Goal: Task Accomplishment & Management: Manage account settings

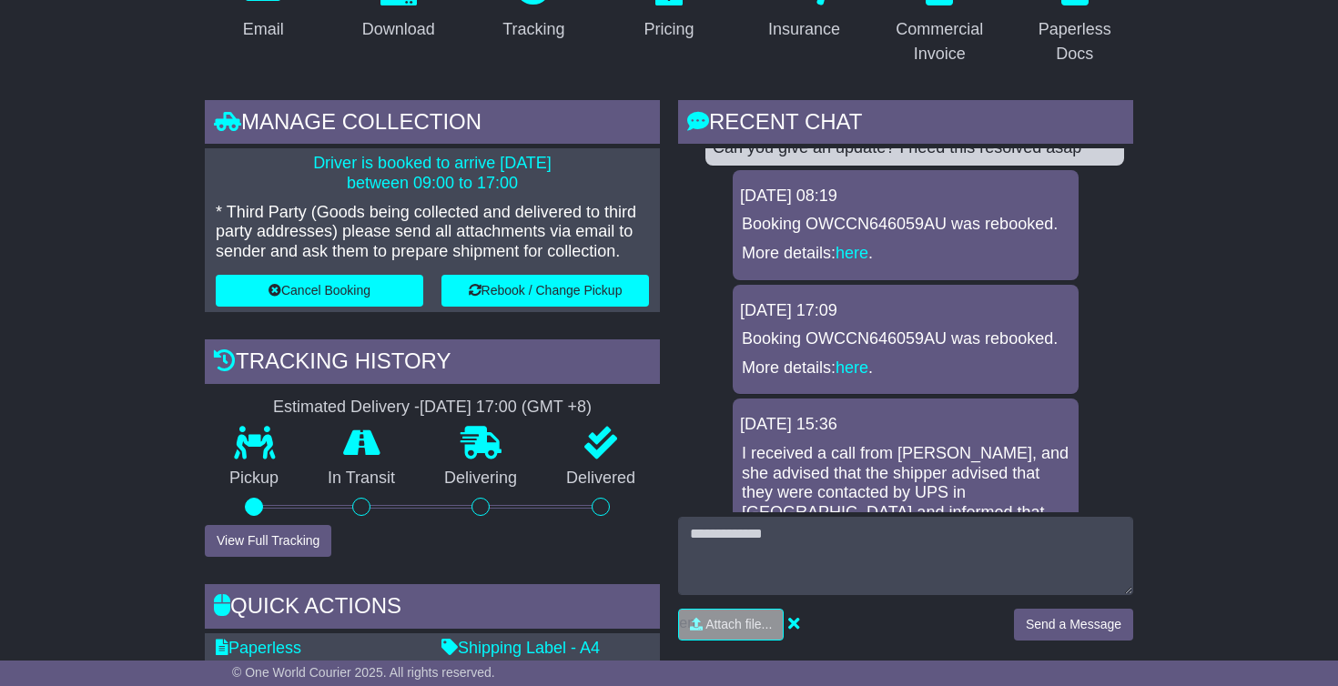
scroll to position [382, 0]
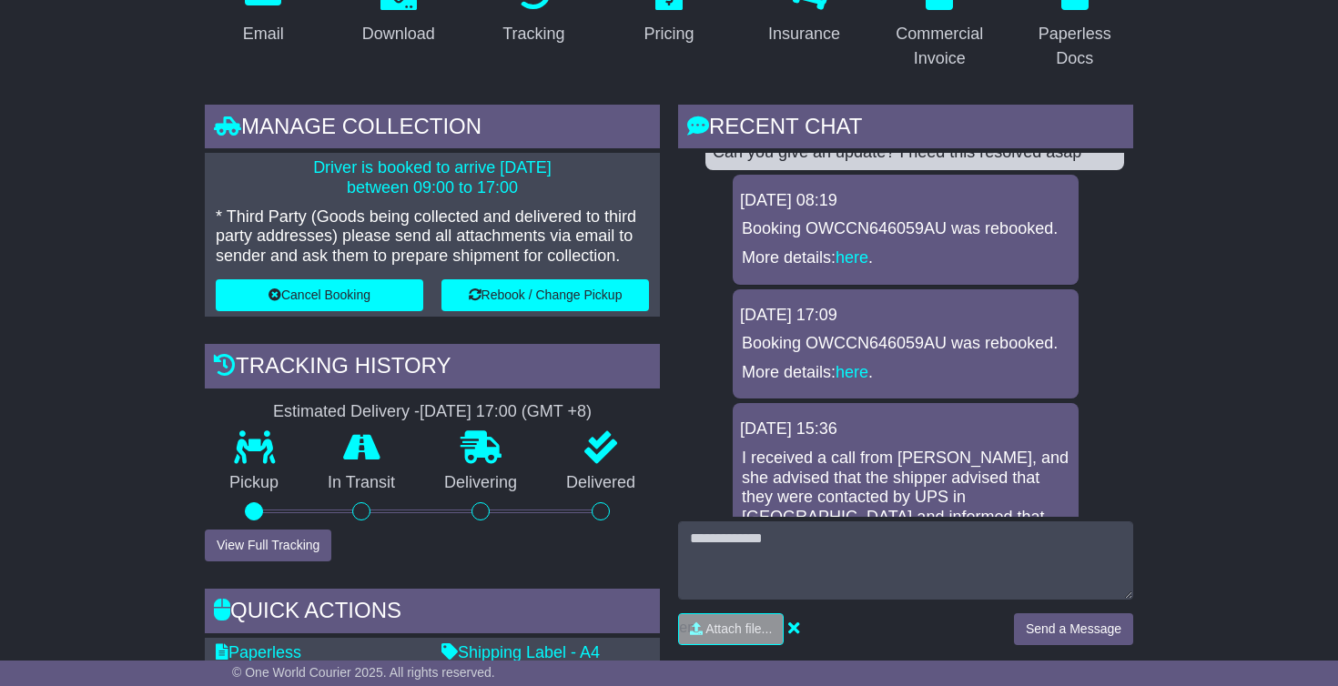
click at [313, 291] on button "Cancel Booking" at bounding box center [319, 295] width 207 height 32
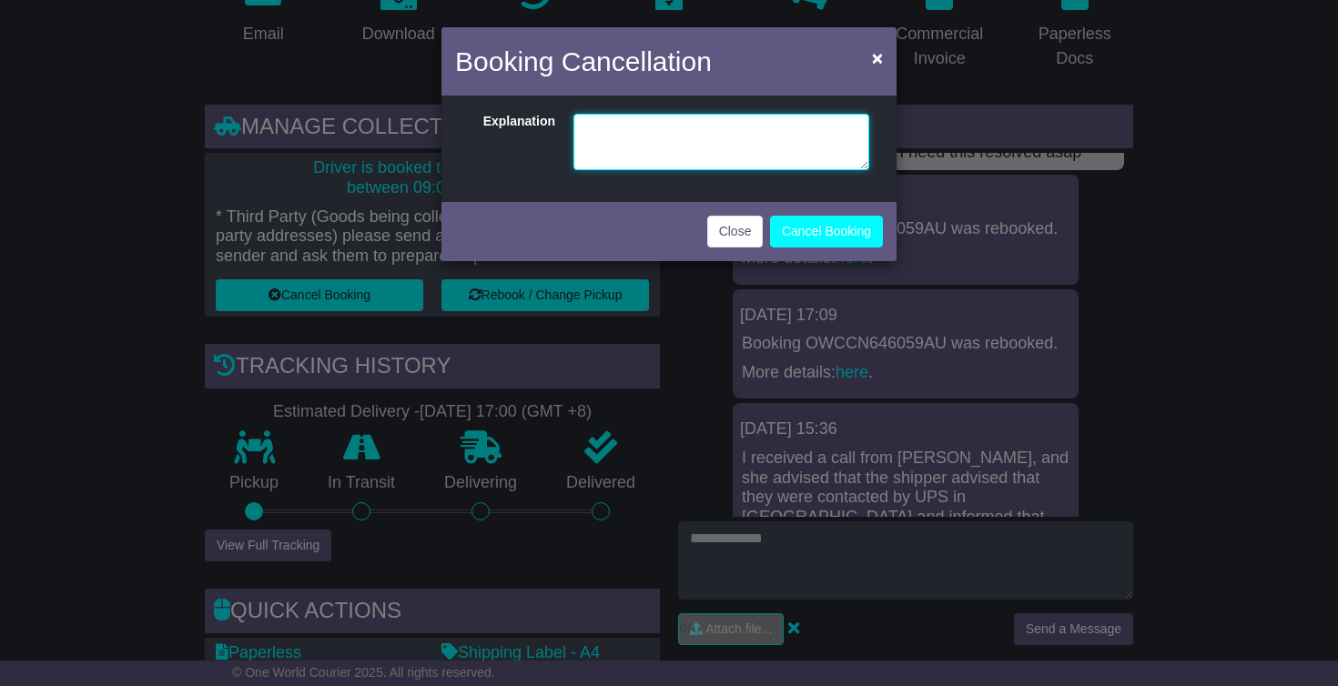
click at [626, 132] on textarea at bounding box center [721, 142] width 296 height 56
type textarea "**********"
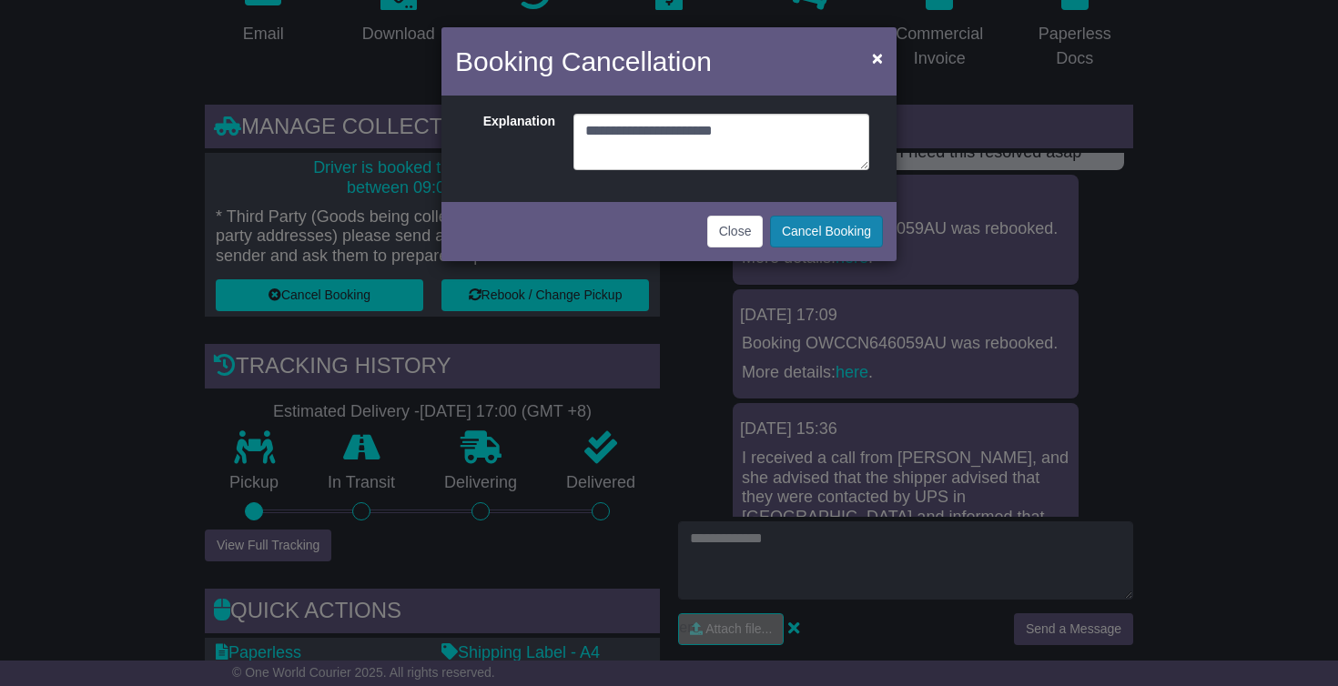
click at [822, 234] on button "Cancel Booking" at bounding box center [826, 232] width 113 height 32
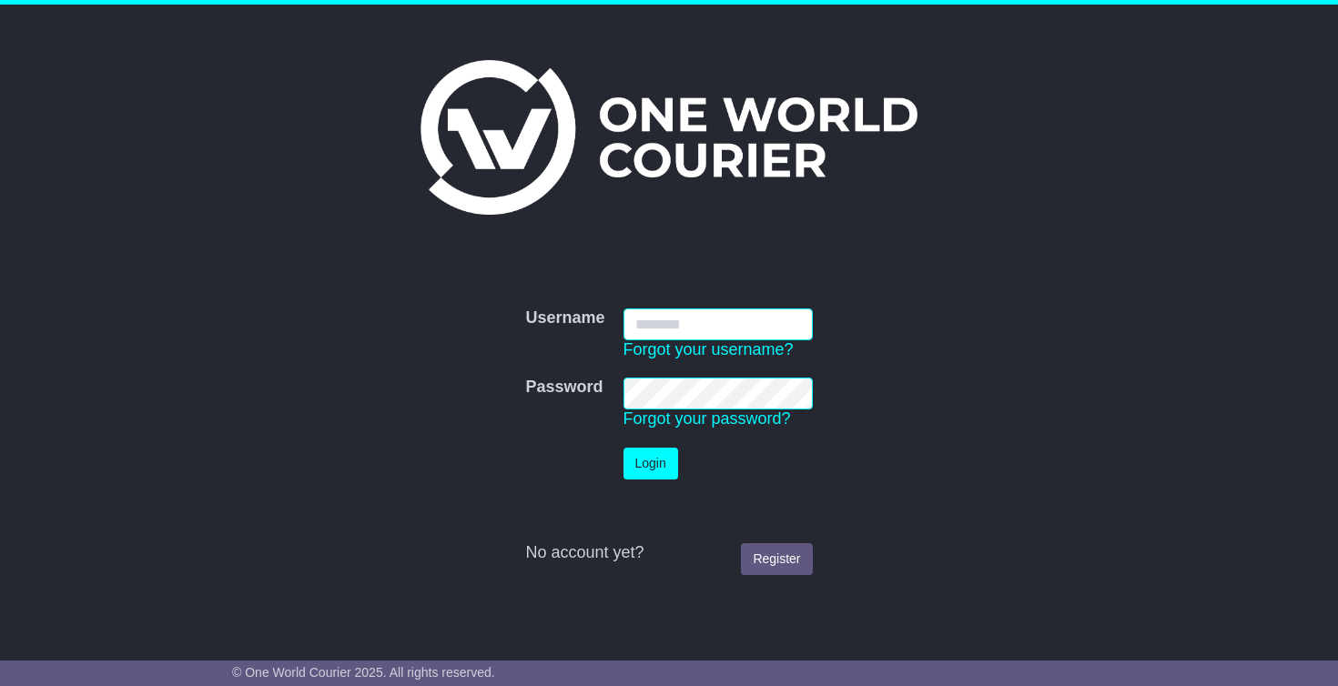
type input "**********"
click at [651, 463] on button "Login" at bounding box center [650, 464] width 55 height 32
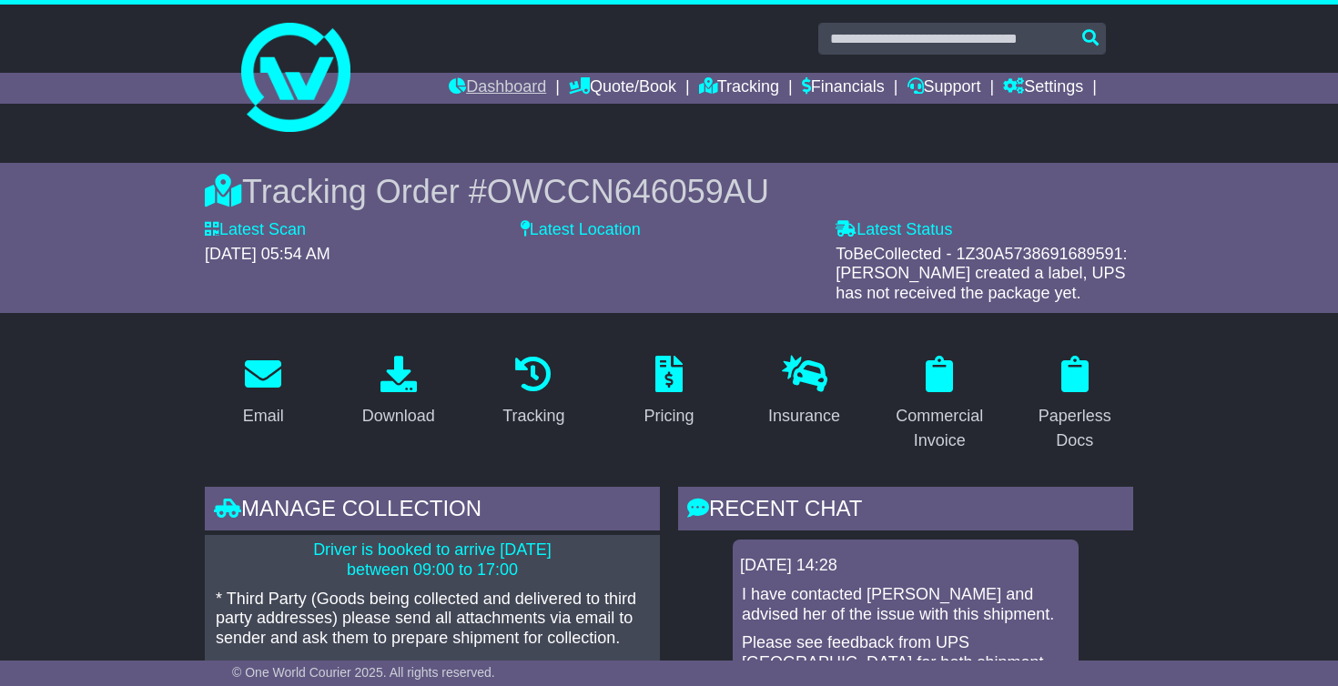
click at [476, 90] on link "Dashboard" at bounding box center [497, 88] width 97 height 31
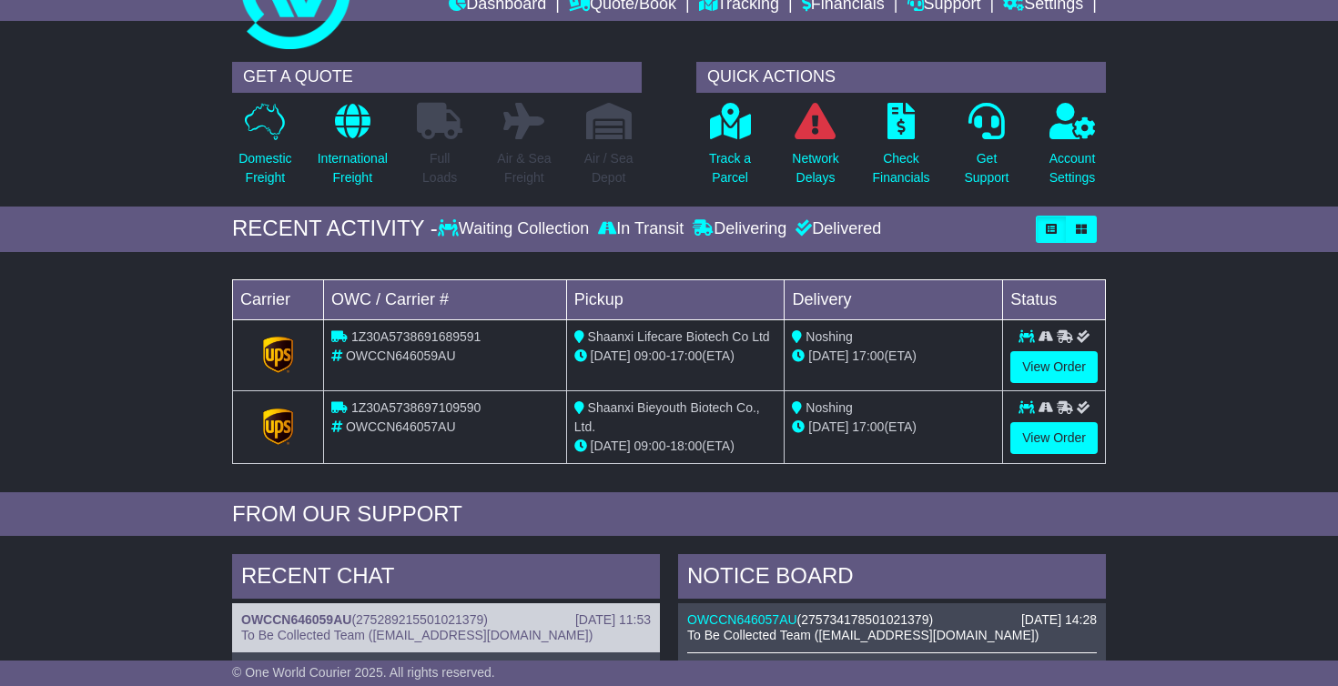
scroll to position [98, 0]
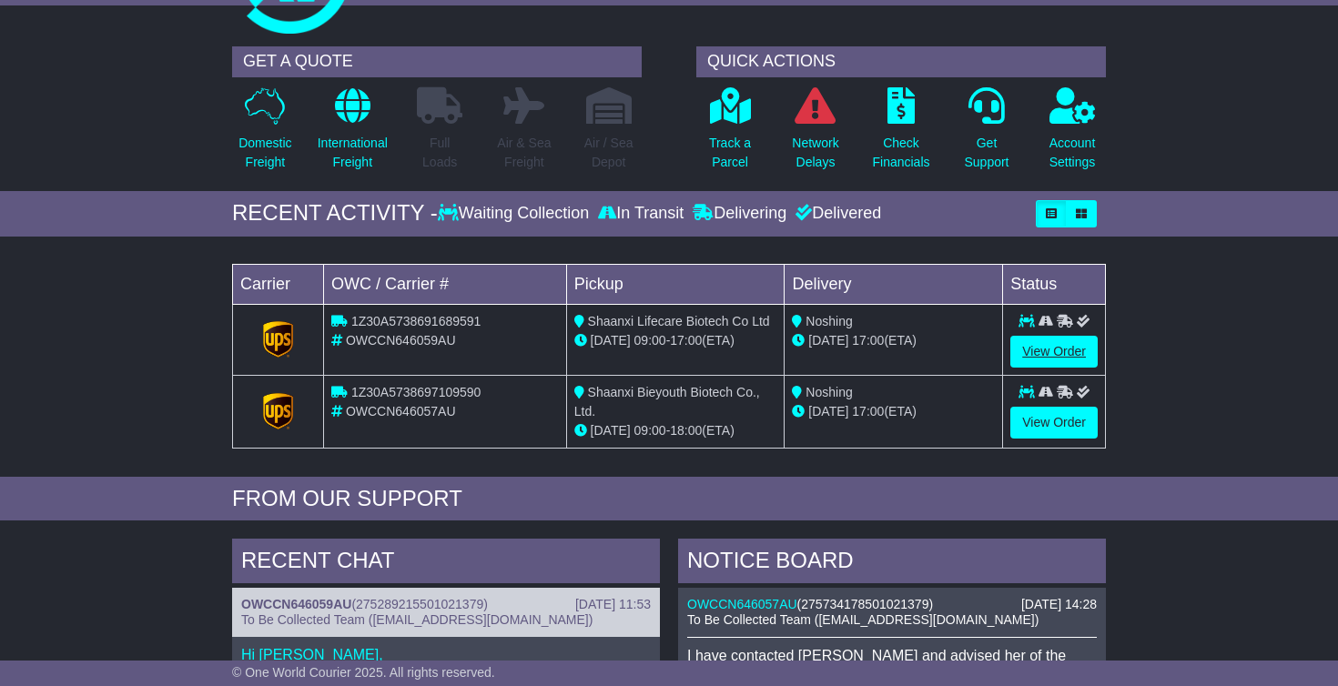
click at [1057, 347] on link "View Order" at bounding box center [1053, 352] width 87 height 32
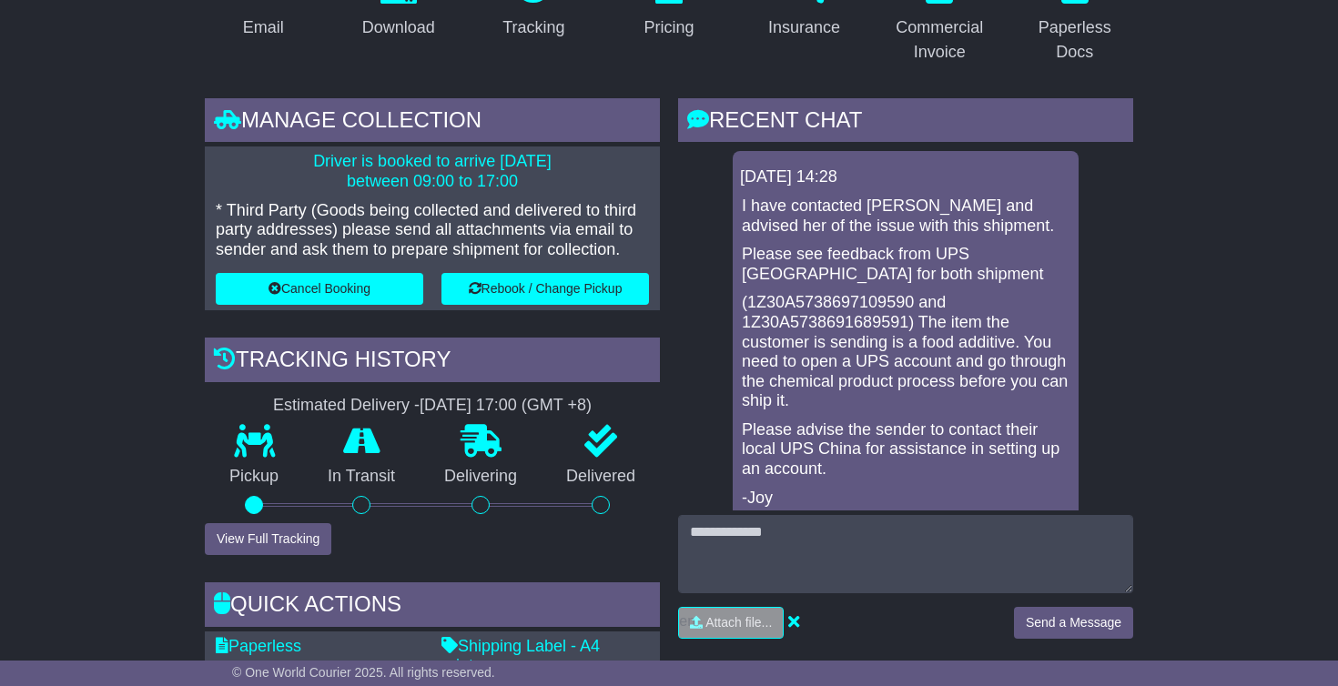
scroll to position [389, 0]
click at [308, 280] on button "Cancel Booking" at bounding box center [319, 289] width 207 height 32
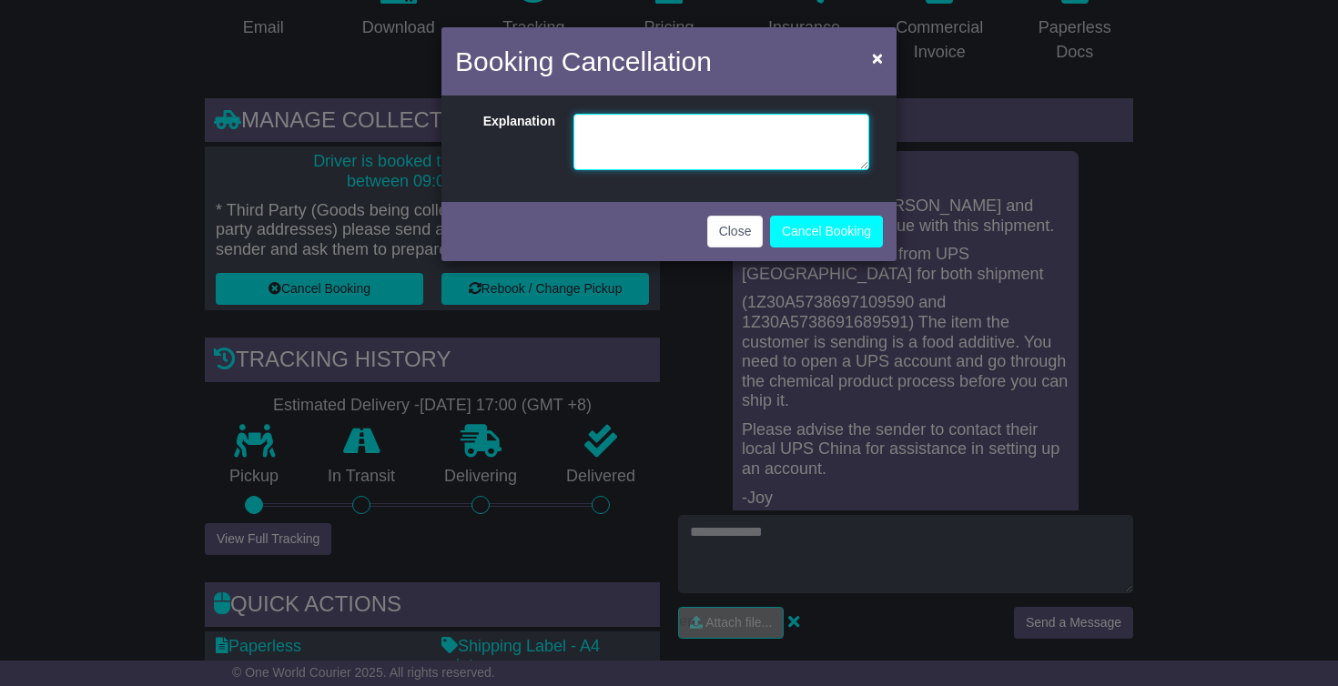
click at [644, 123] on textarea at bounding box center [721, 142] width 296 height 56
type textarea "**********"
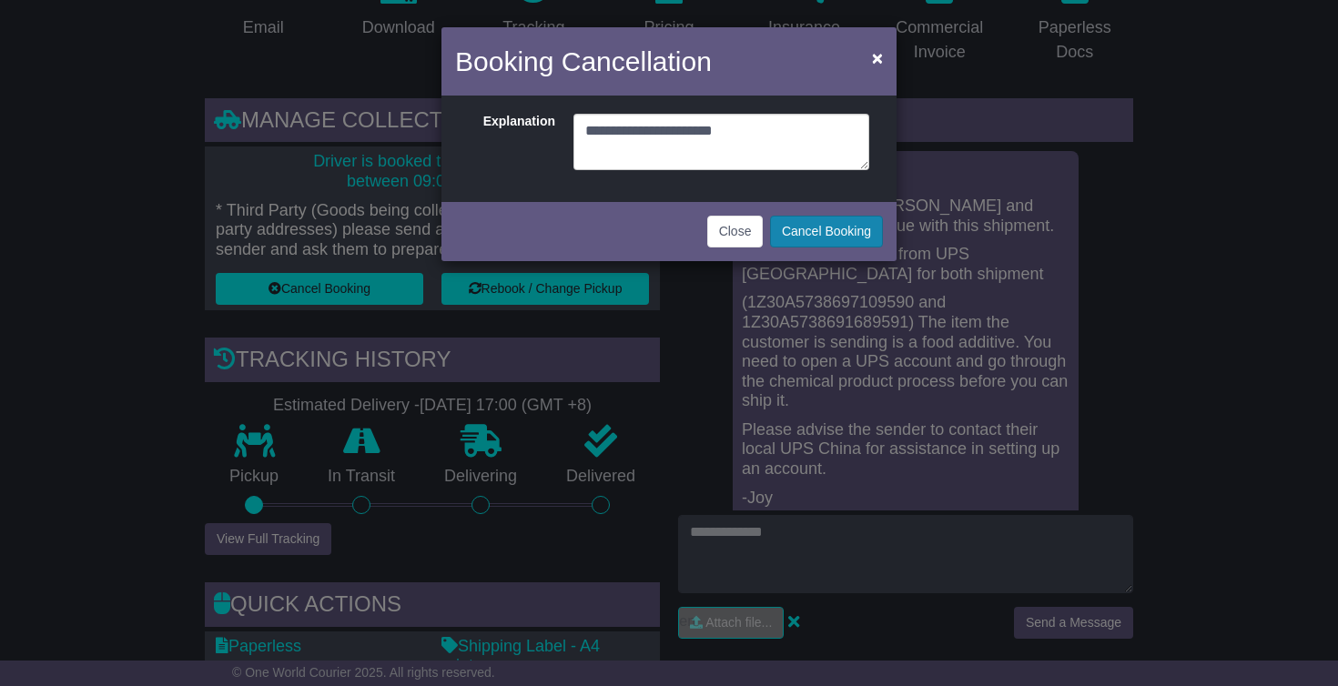
click at [829, 236] on button "Cancel Booking" at bounding box center [826, 232] width 113 height 32
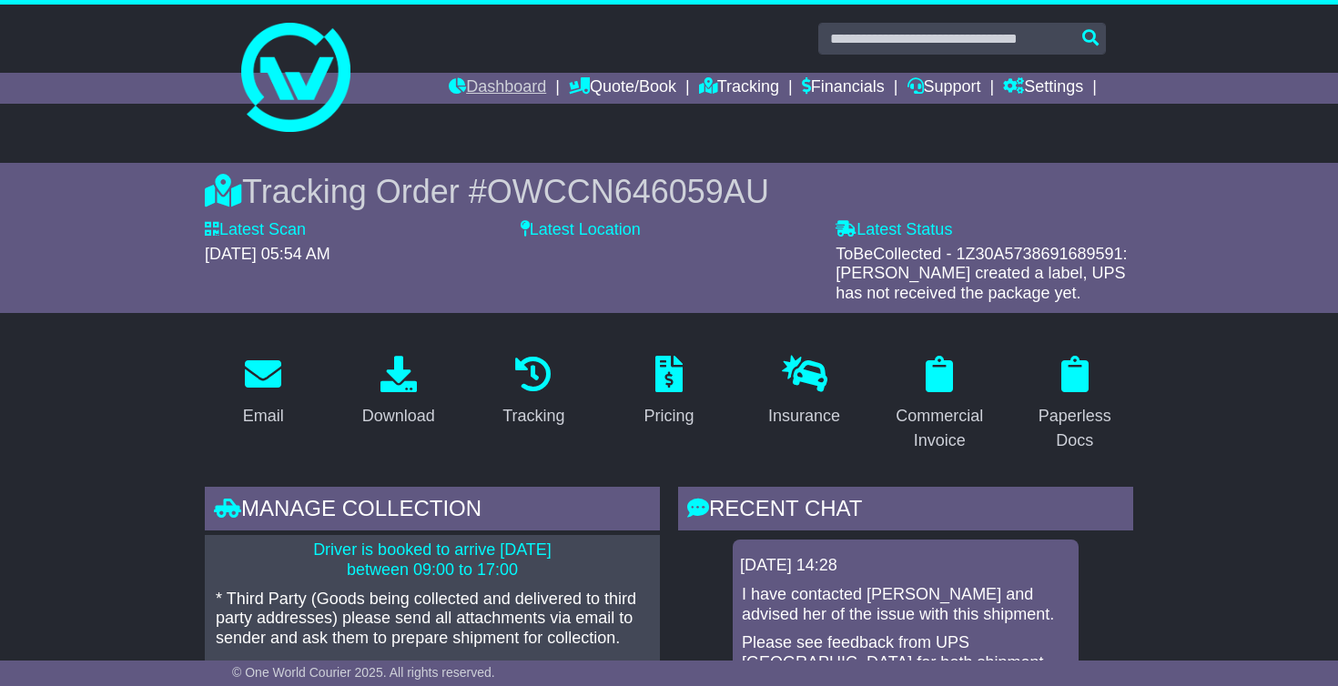
click at [470, 87] on link "Dashboard" at bounding box center [497, 88] width 97 height 31
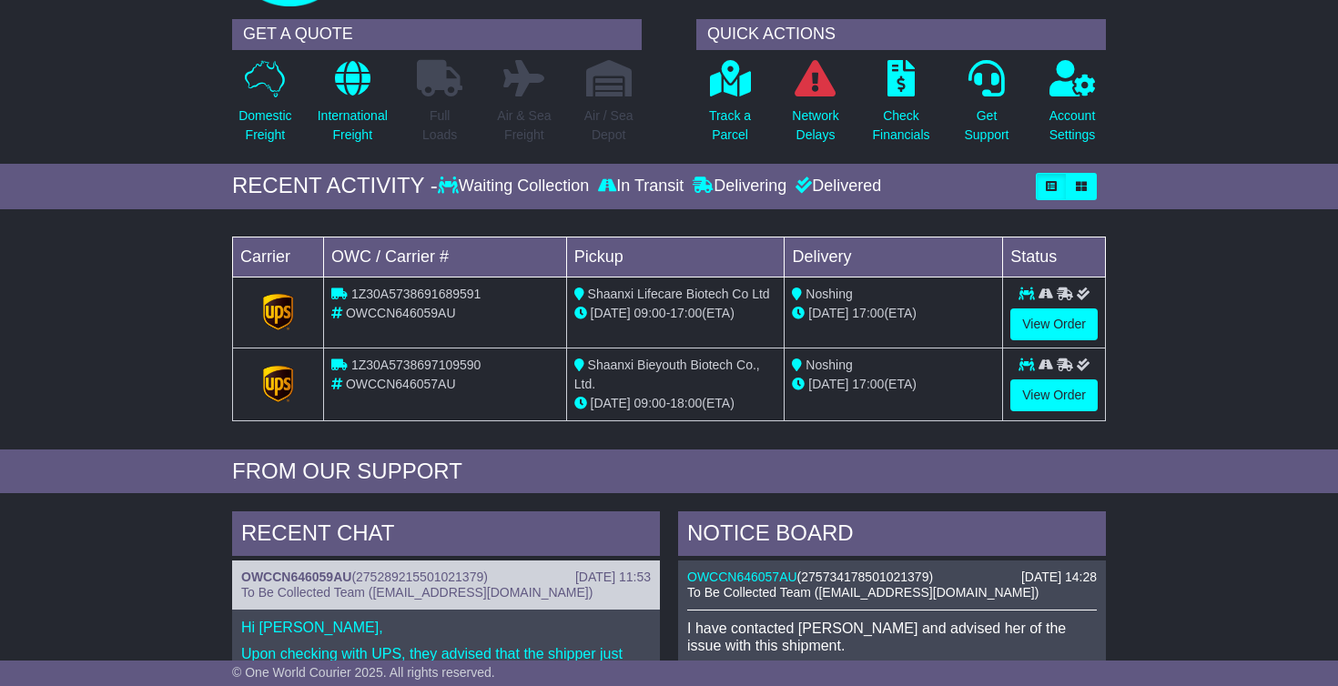
scroll to position [107, 0]
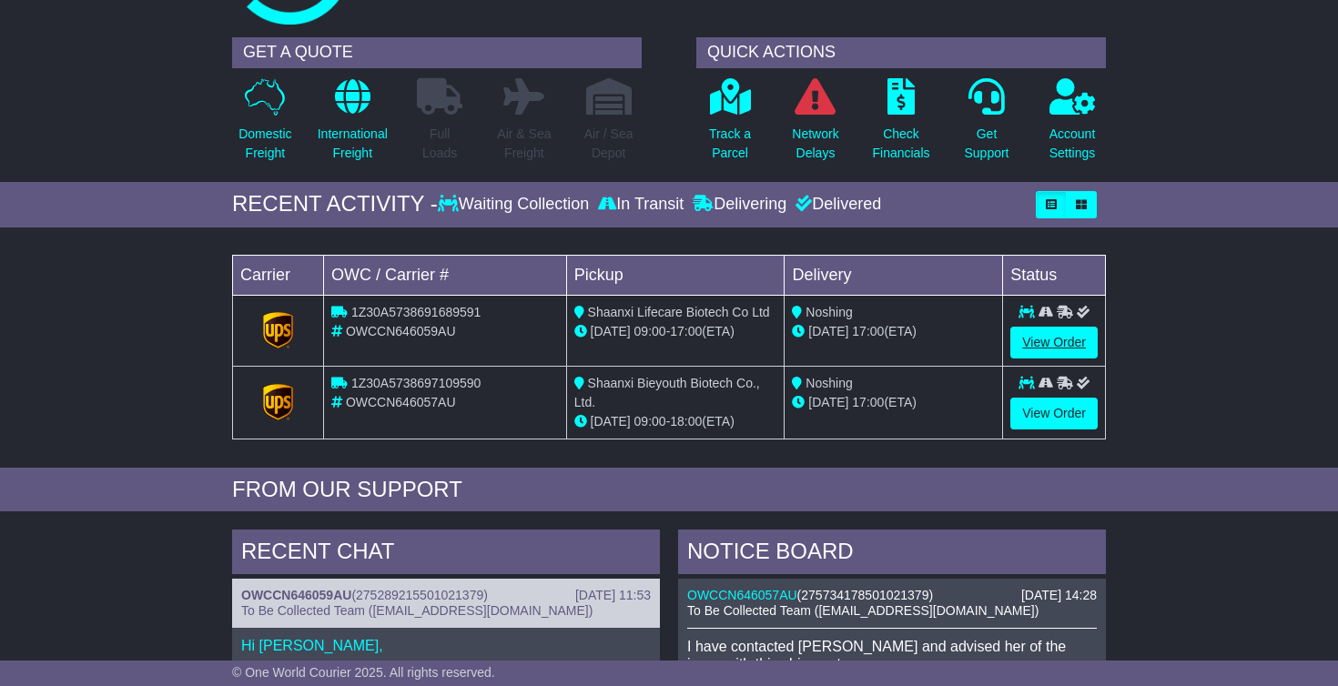
click at [1052, 331] on link "View Order" at bounding box center [1053, 343] width 87 height 32
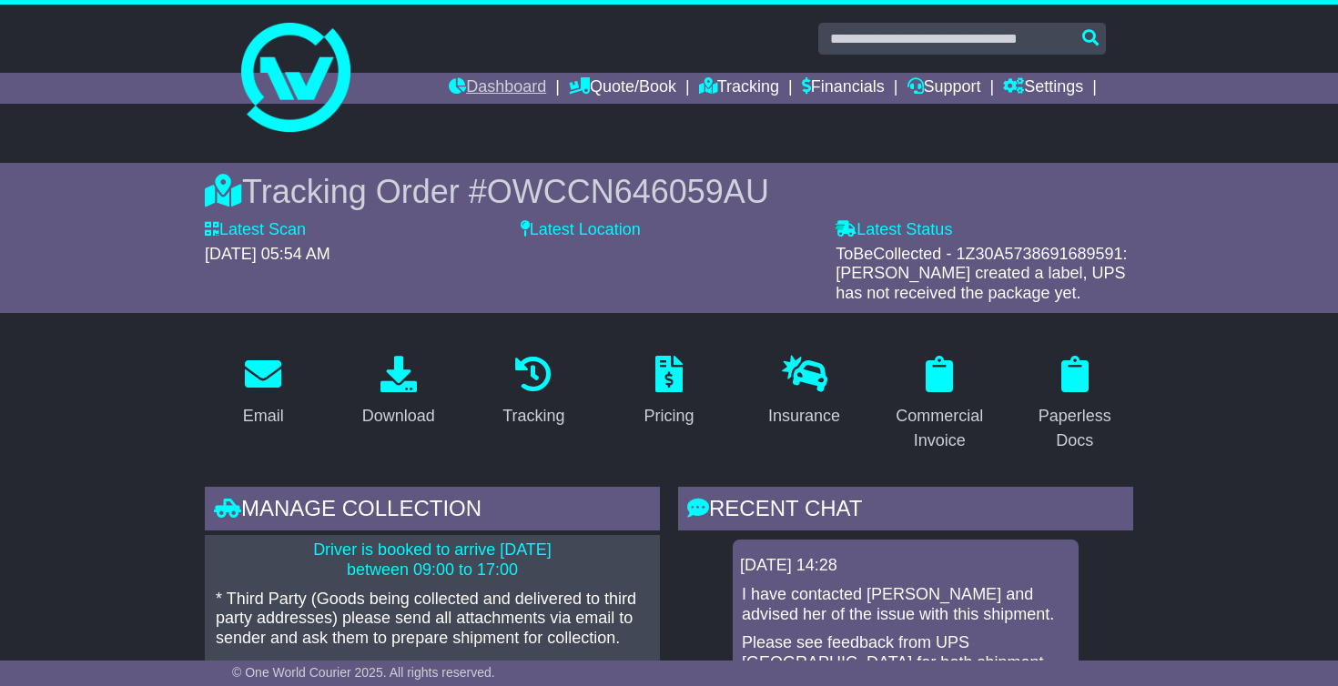
click at [478, 93] on link "Dashboard" at bounding box center [497, 88] width 97 height 31
